Goal: Navigation & Orientation: Find specific page/section

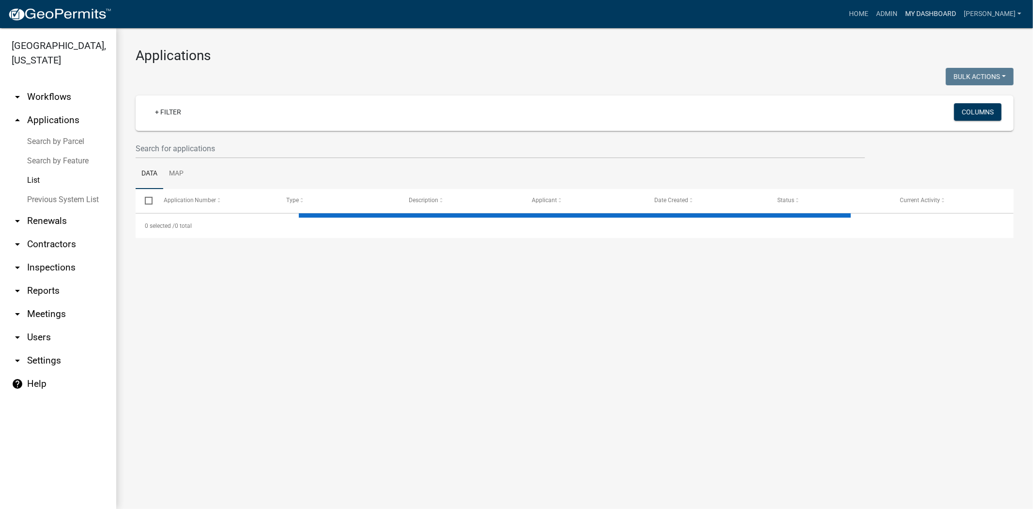
click at [960, 13] on link "My Dashboard" at bounding box center [931, 14] width 59 height 18
